Goal: Task Accomplishment & Management: Use online tool/utility

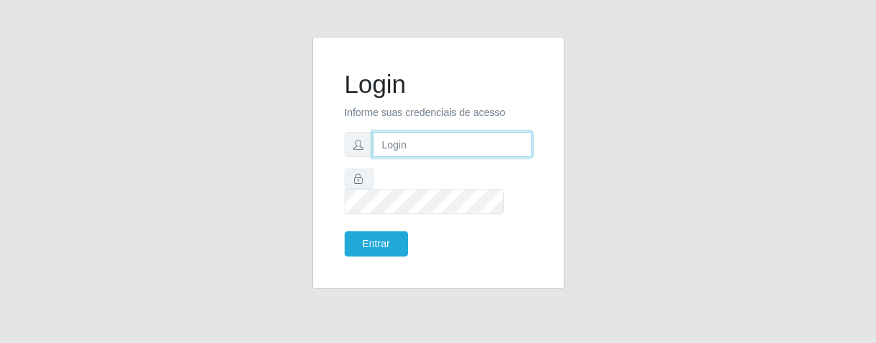
click at [469, 157] on input "text" at bounding box center [452, 144] width 159 height 25
type input "[PERSON_NAME]"
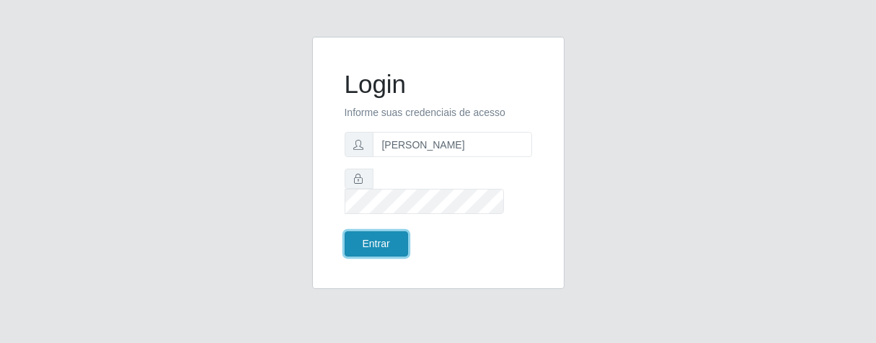
click at [370, 232] on button "Entrar" at bounding box center [376, 243] width 63 height 25
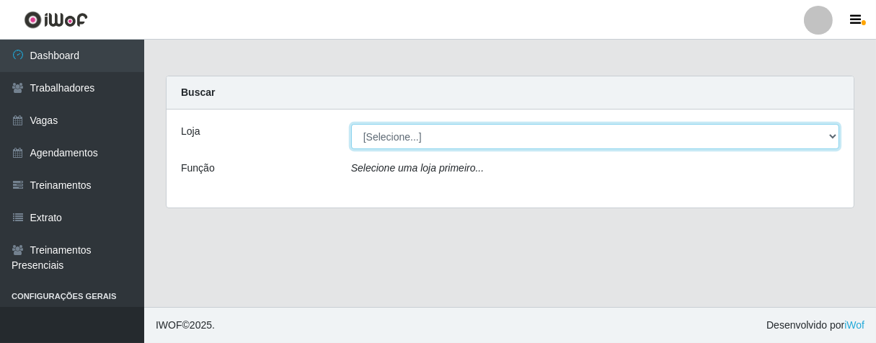
click at [825, 135] on select "[Selecione...] Superbox [GEOGRAPHIC_DATA] - Bessa" at bounding box center [595, 136] width 488 height 25
select select "206"
click at [351, 124] on select "[Selecione...] Superbox [GEOGRAPHIC_DATA] - Bessa" at bounding box center [595, 136] width 488 height 25
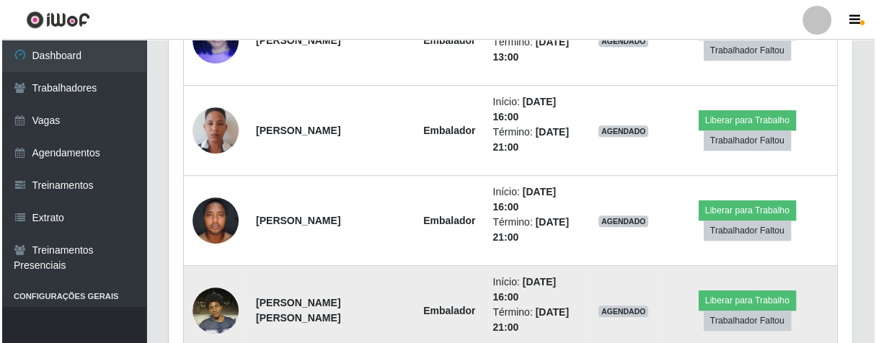
scroll to position [476, 0]
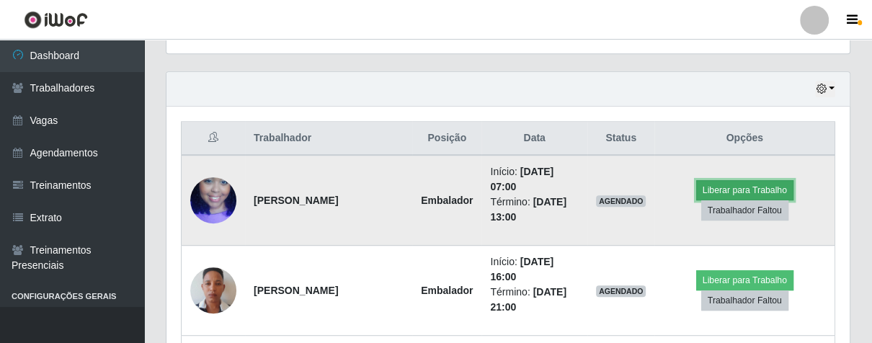
click at [735, 186] on button "Liberar para Trabalho" at bounding box center [744, 190] width 97 height 20
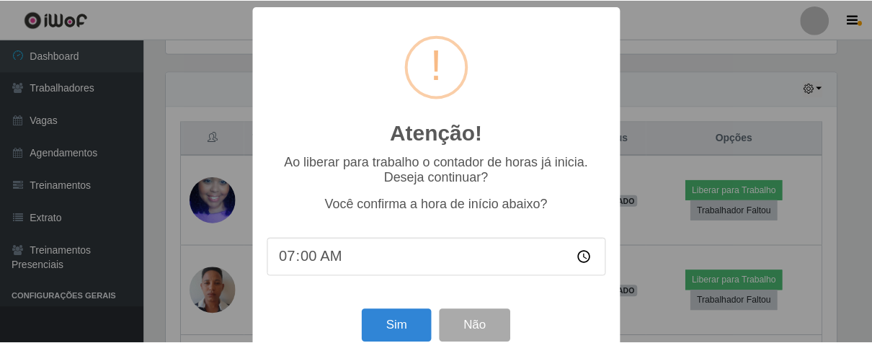
scroll to position [298, 675]
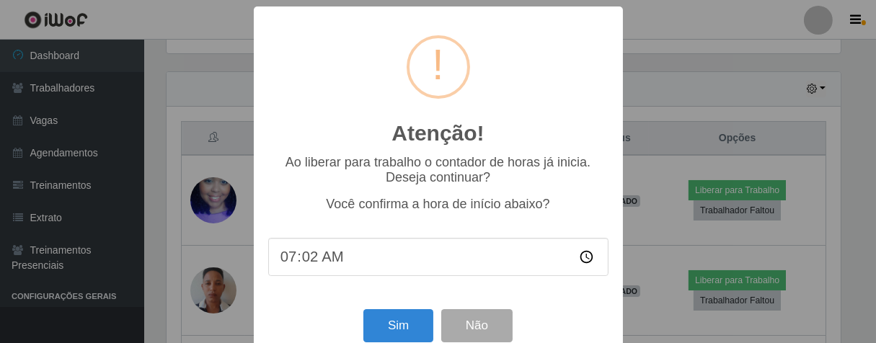
type input "07:20"
click at [379, 337] on button "Sim" at bounding box center [398, 326] width 70 height 34
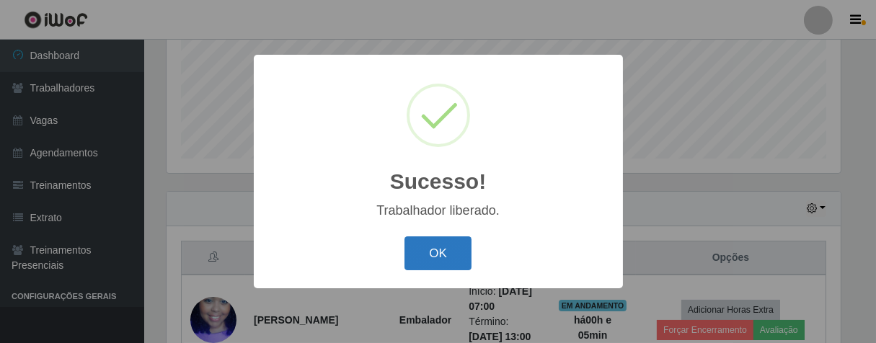
click at [425, 263] on button "OK" at bounding box center [437, 253] width 67 height 34
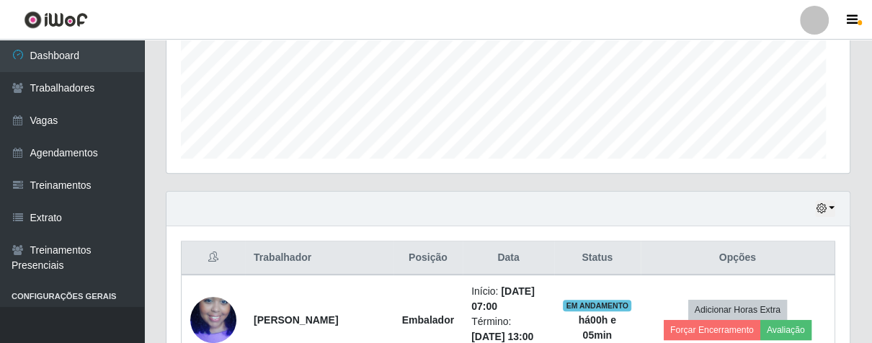
scroll to position [298, 683]
